Goal: Information Seeking & Learning: Learn about a topic

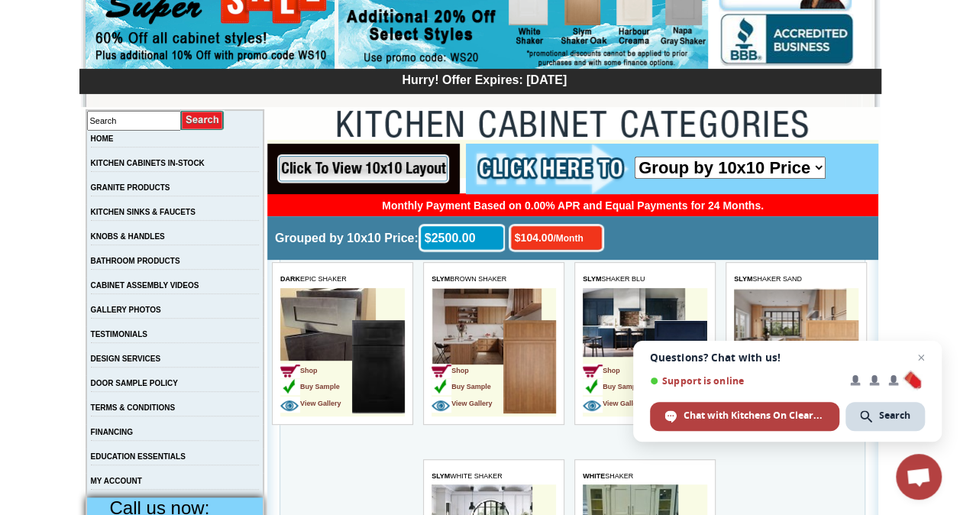
scroll to position [153, 0]
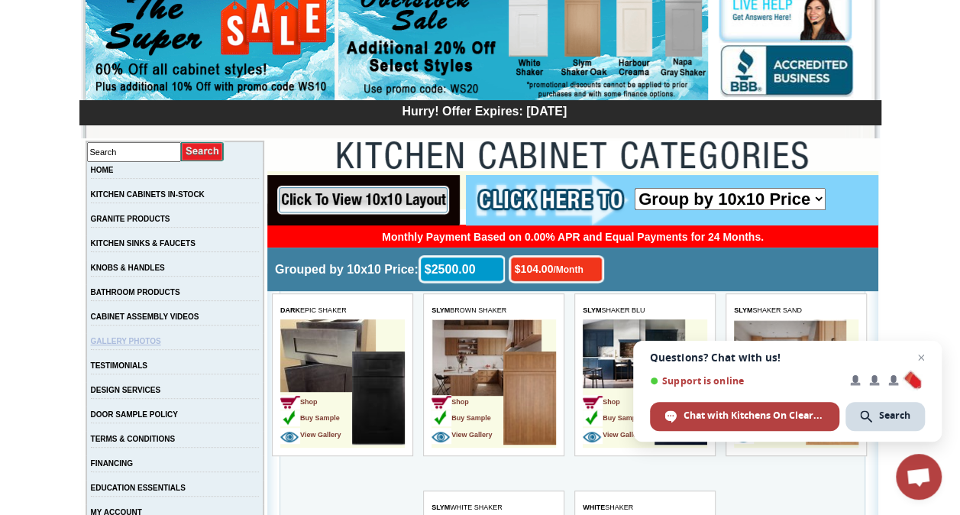
click at [147, 344] on link "GALLERY PHOTOS" at bounding box center [126, 341] width 70 height 8
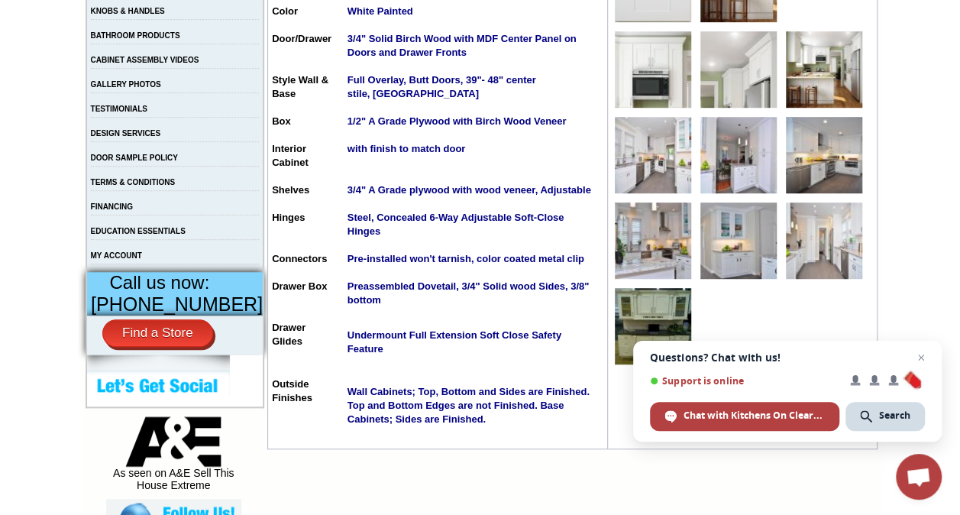
scroll to position [428, 0]
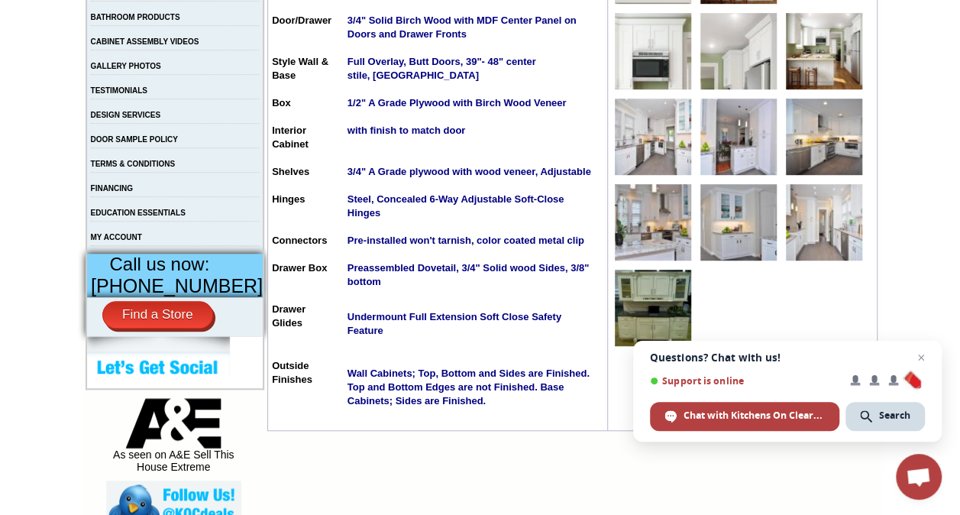
click at [644, 226] on img at bounding box center [653, 222] width 76 height 76
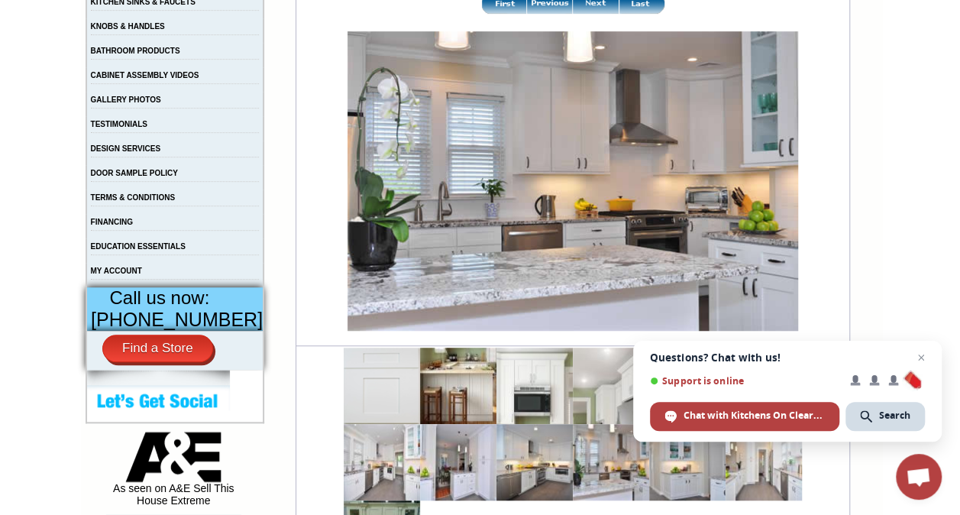
scroll to position [366, 0]
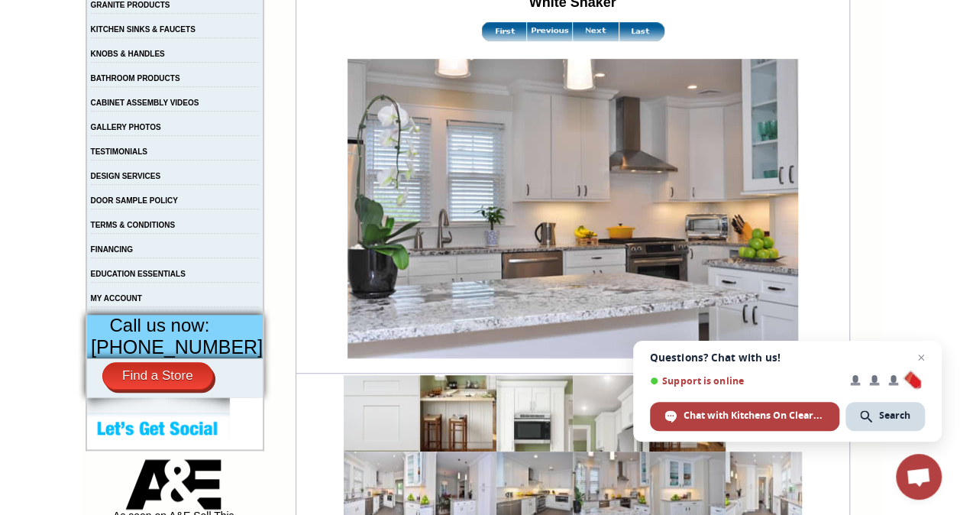
click at [616, 195] on img at bounding box center [572, 208] width 450 height 299
click at [919, 354] on span "Close chat" at bounding box center [921, 357] width 19 height 19
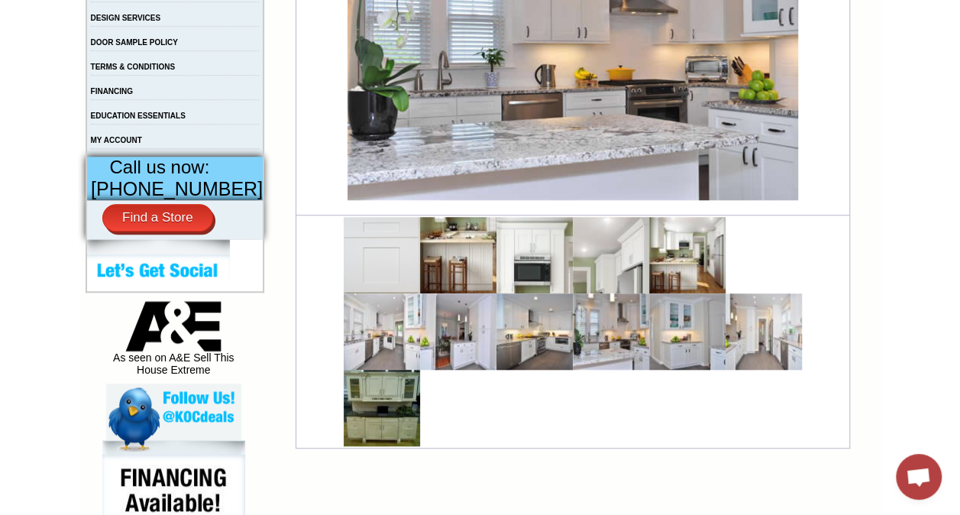
scroll to position [611, 0]
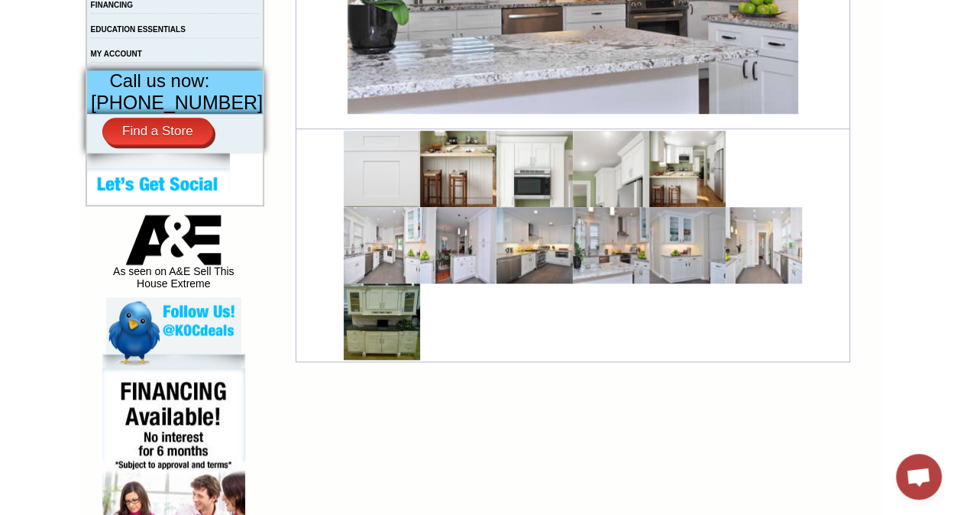
click at [420, 165] on img at bounding box center [458, 169] width 76 height 76
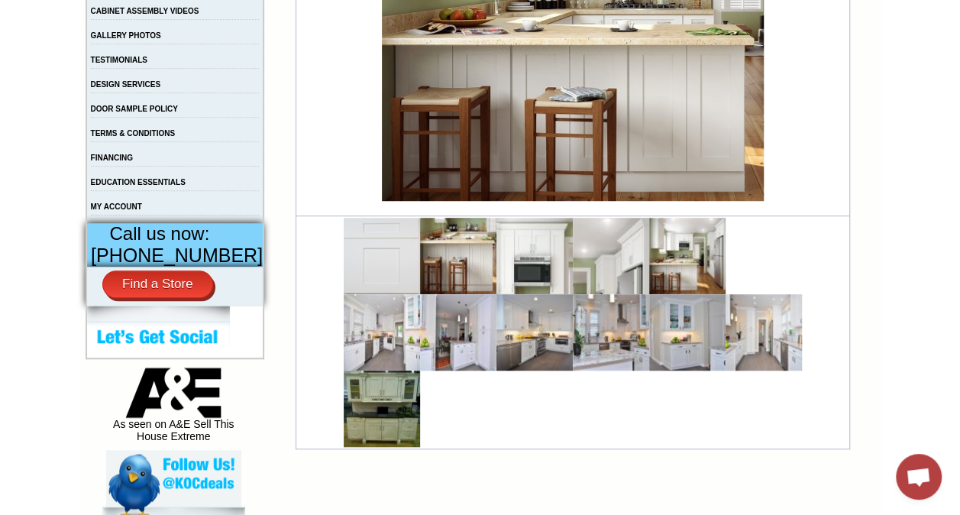
scroll to position [489, 0]
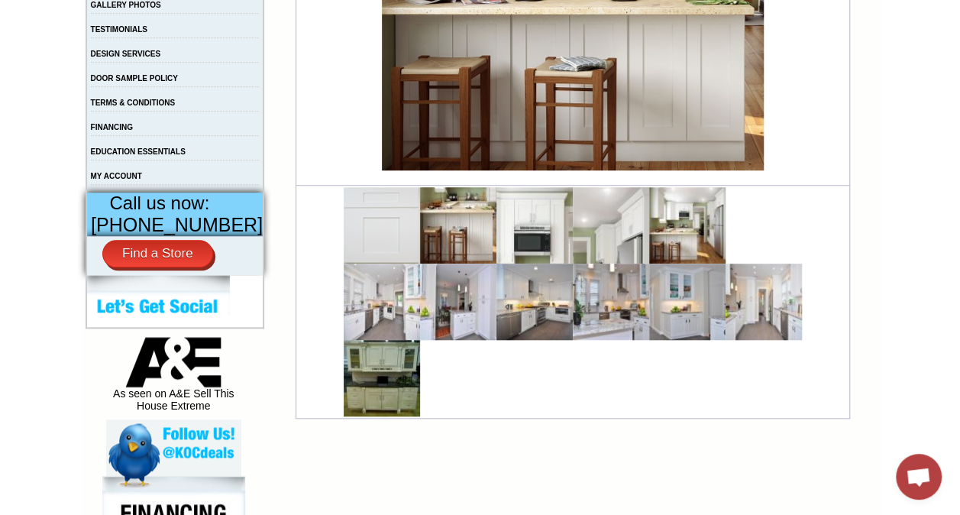
click at [663, 307] on img at bounding box center [687, 301] width 76 height 76
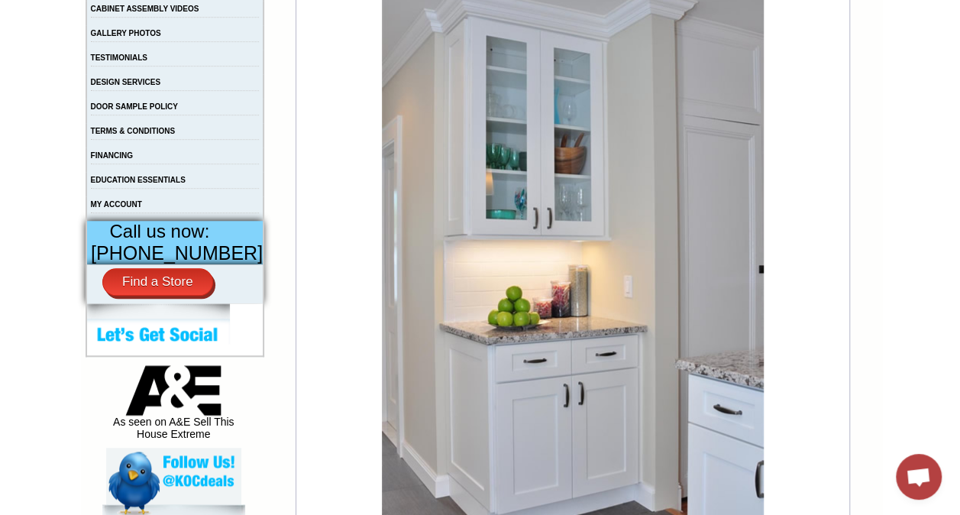
scroll to position [476, 0]
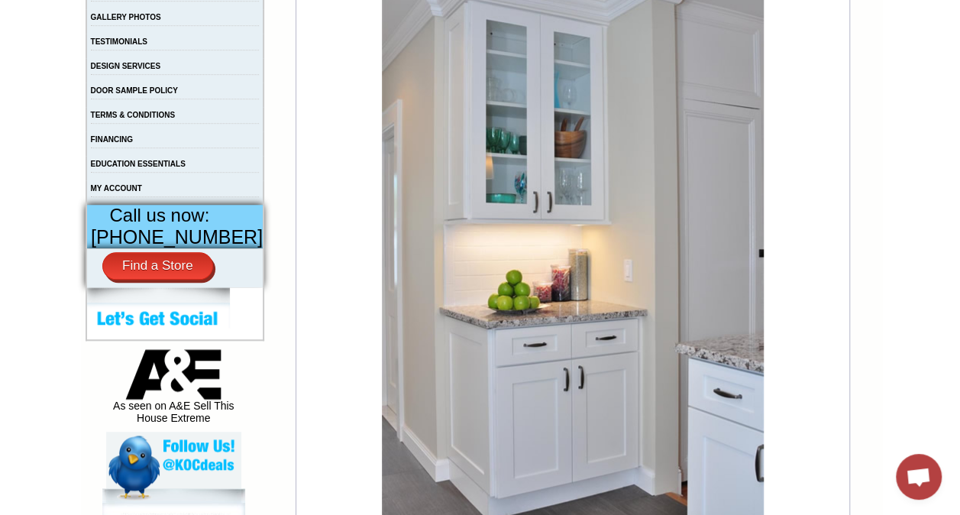
click at [150, 244] on span "[PHONE_NUMBER]" at bounding box center [177, 236] width 172 height 21
click at [2, 394] on body "[PHONE_NUMBER] Contact Us Find a Store Send Us a Design View Cart Shipping* Una…" at bounding box center [480, 350] width 960 height 1653
click at [821, 272] on td "White Shaker" at bounding box center [572, 205] width 553 height 666
click at [811, 261] on td "White Shaker" at bounding box center [572, 205] width 553 height 666
click at [814, 267] on td "White Shaker" at bounding box center [572, 205] width 553 height 666
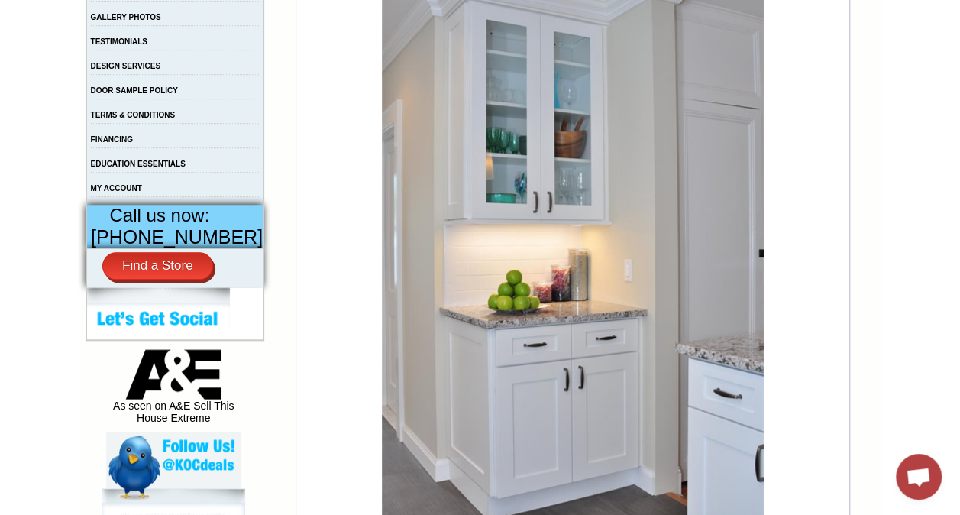
click at [812, 269] on td "White Shaker" at bounding box center [572, 205] width 553 height 666
click at [827, 257] on td "White Shaker" at bounding box center [572, 205] width 553 height 666
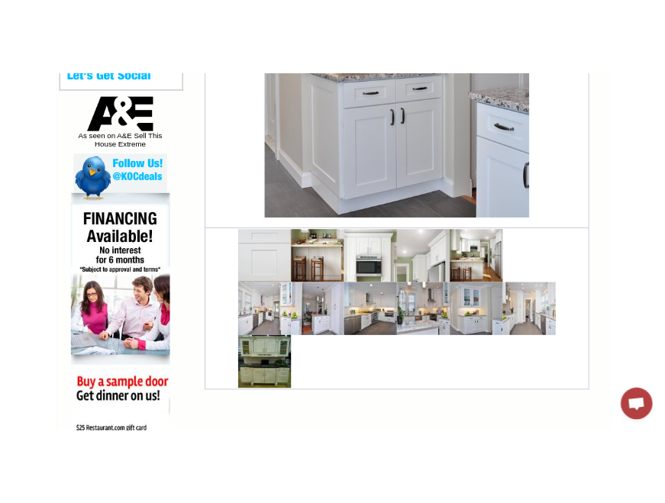
scroll to position [796, 0]
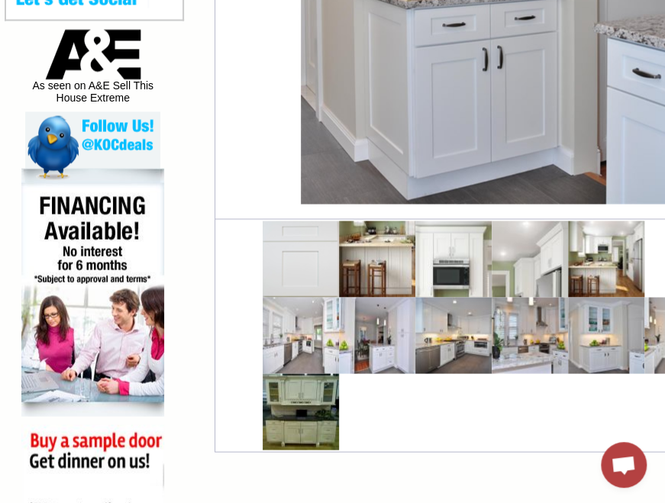
click at [362, 324] on img at bounding box center [377, 335] width 76 height 76
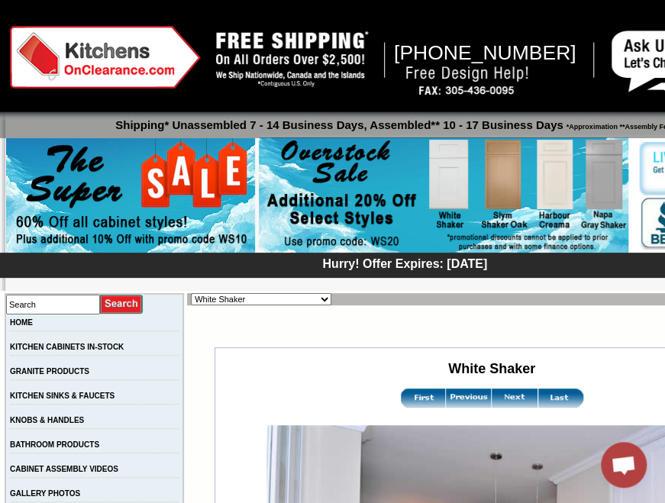
click at [509, 282] on div at bounding box center [401, 275] width 782 height 31
